Goal: Use online tool/utility: Utilize a website feature to perform a specific function

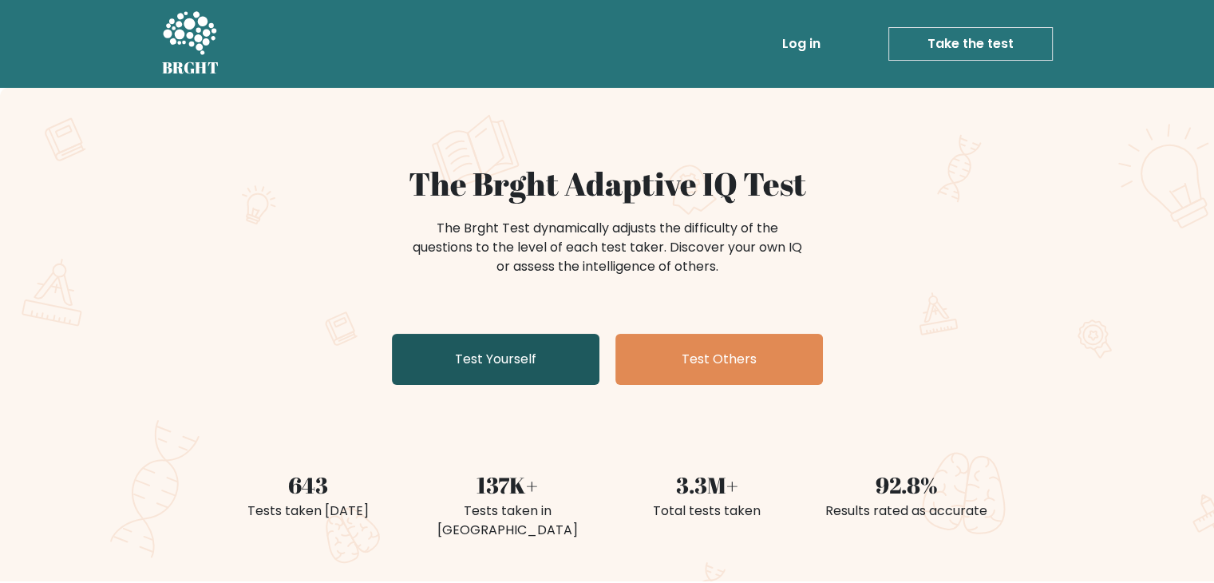
click at [495, 367] on link "Test Yourself" at bounding box center [495, 359] width 207 height 51
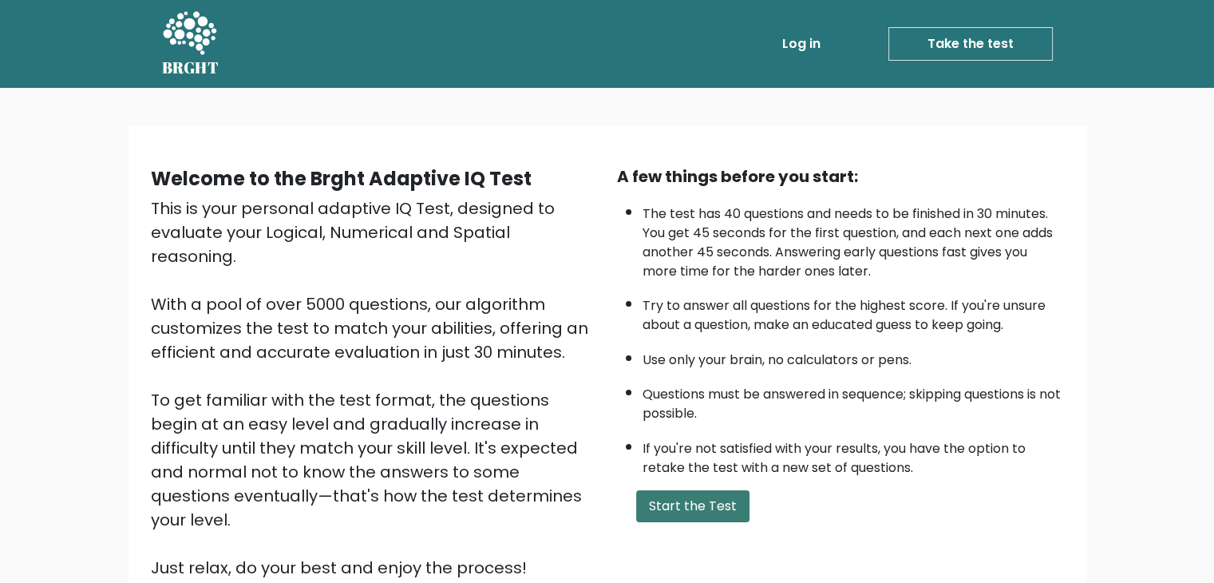
click at [646, 502] on button "Start the Test" at bounding box center [692, 506] width 113 height 32
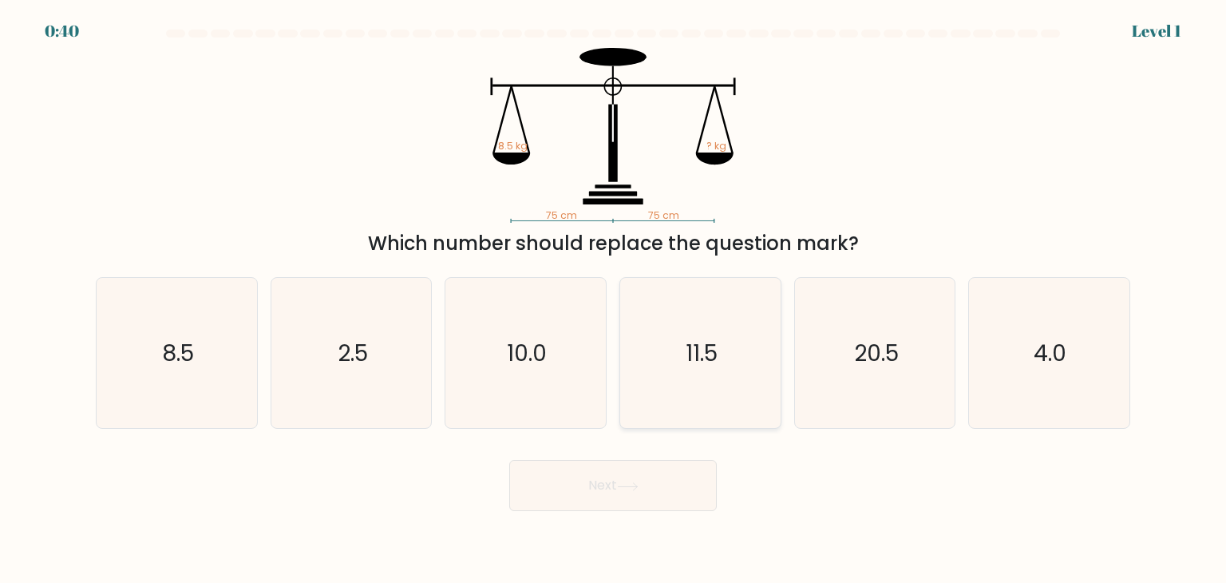
click at [723, 357] on icon "11.5" at bounding box center [700, 353] width 150 height 150
click at [614, 299] on input "d. 11.5" at bounding box center [613, 295] width 1 height 8
radio input "true"
